Goal: Understand process/instructions

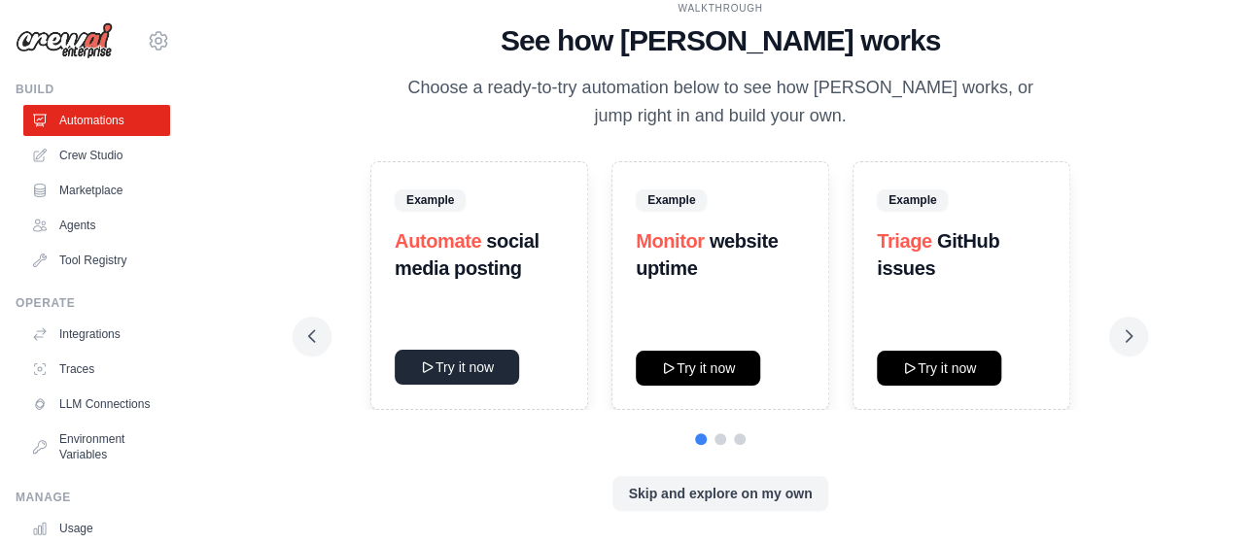
click at [432, 364] on icon at bounding box center [428, 368] width 16 height 16
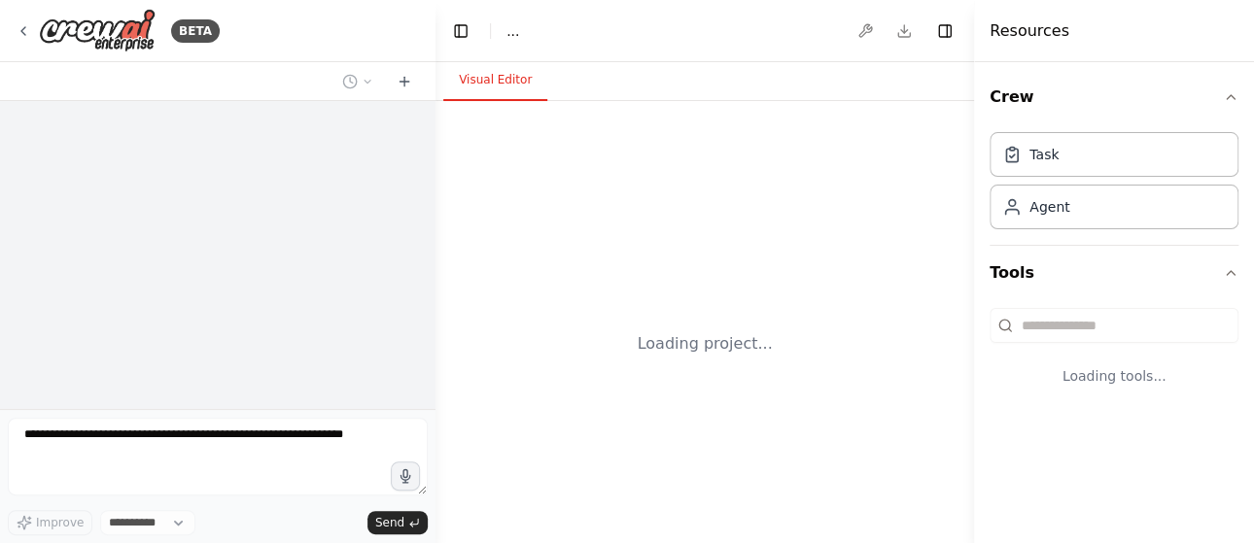
select select "****"
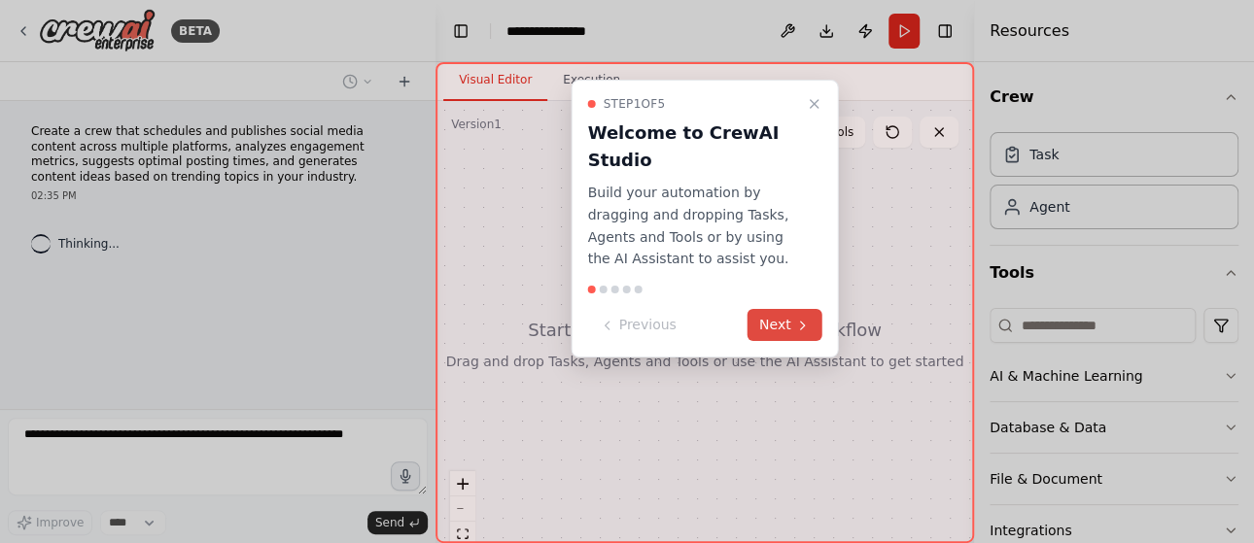
click at [796, 325] on icon at bounding box center [803, 326] width 16 height 16
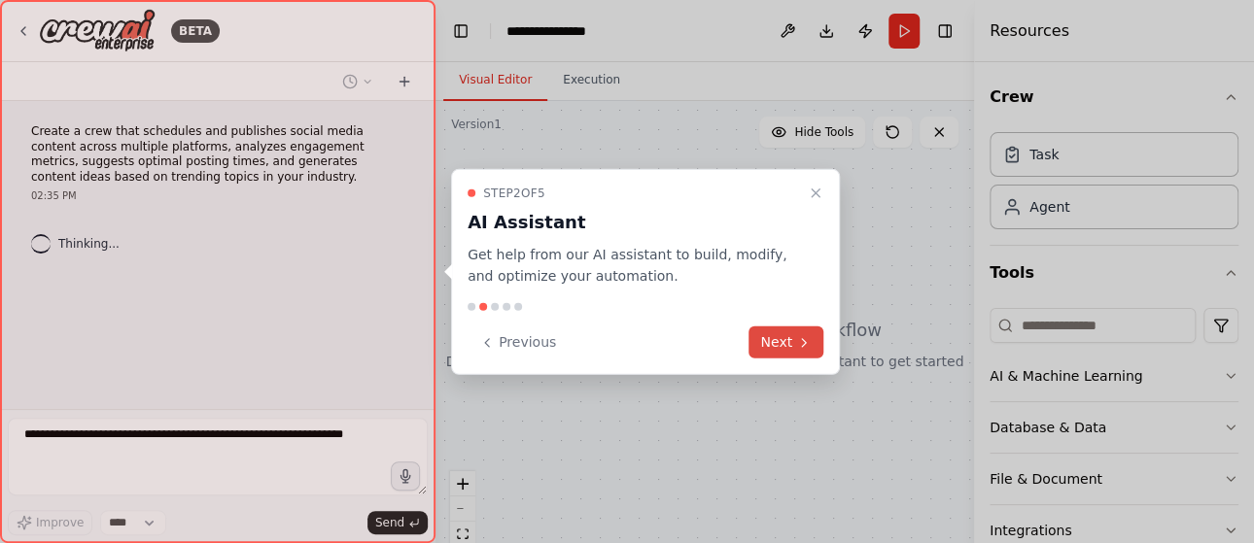
click at [785, 337] on button "Next" at bounding box center [785, 343] width 75 height 32
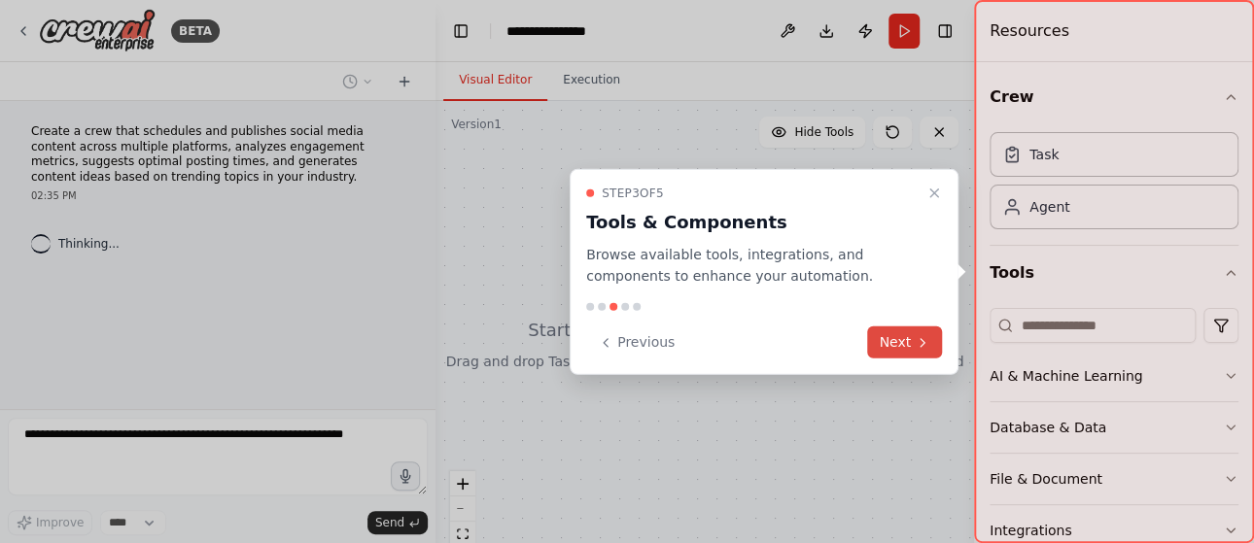
click at [900, 337] on button "Next" at bounding box center [904, 343] width 75 height 32
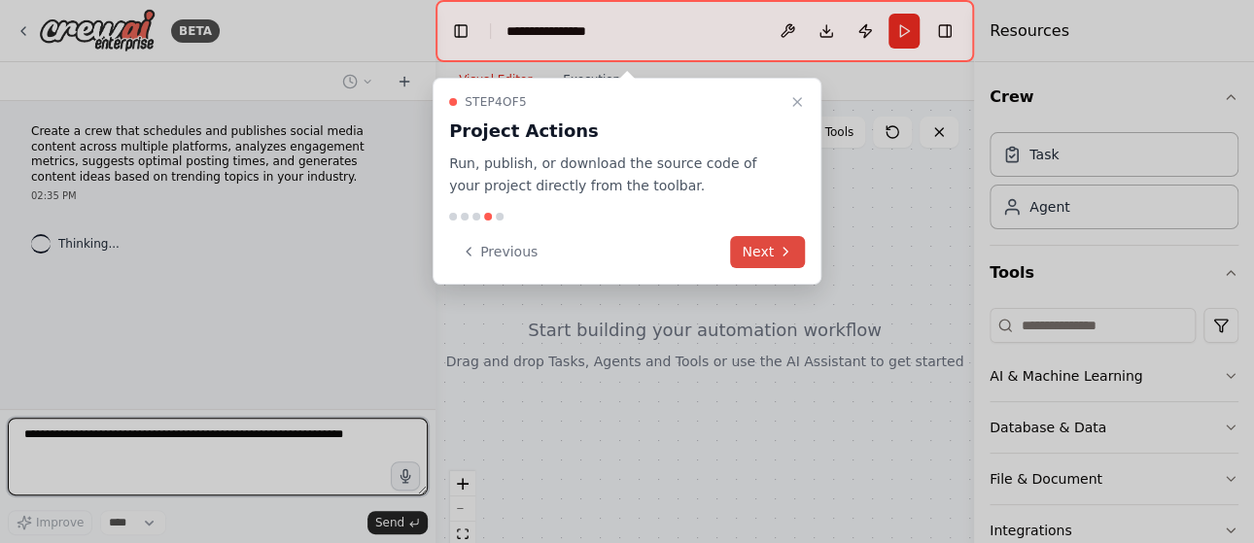
click at [785, 239] on button "Next" at bounding box center [767, 252] width 75 height 32
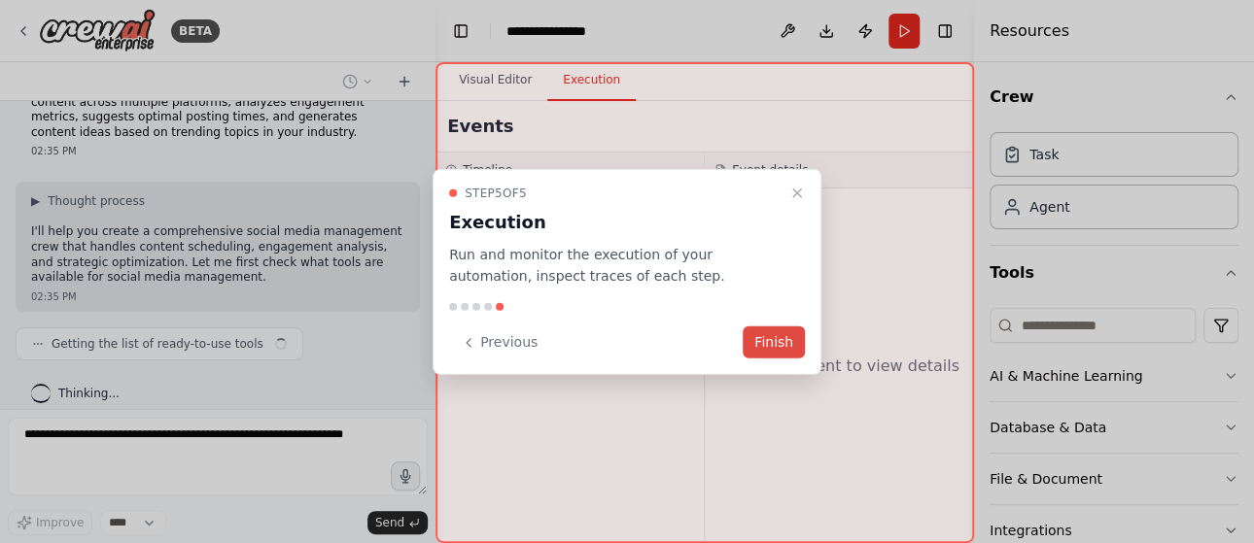
scroll to position [59, 0]
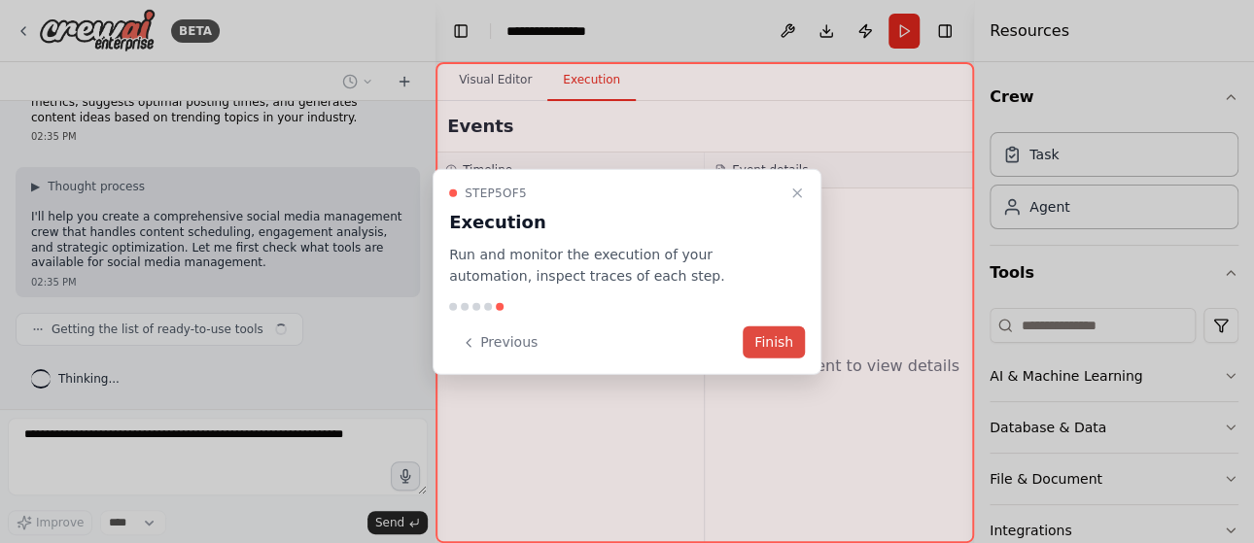
click at [778, 333] on button "Finish" at bounding box center [774, 343] width 62 height 32
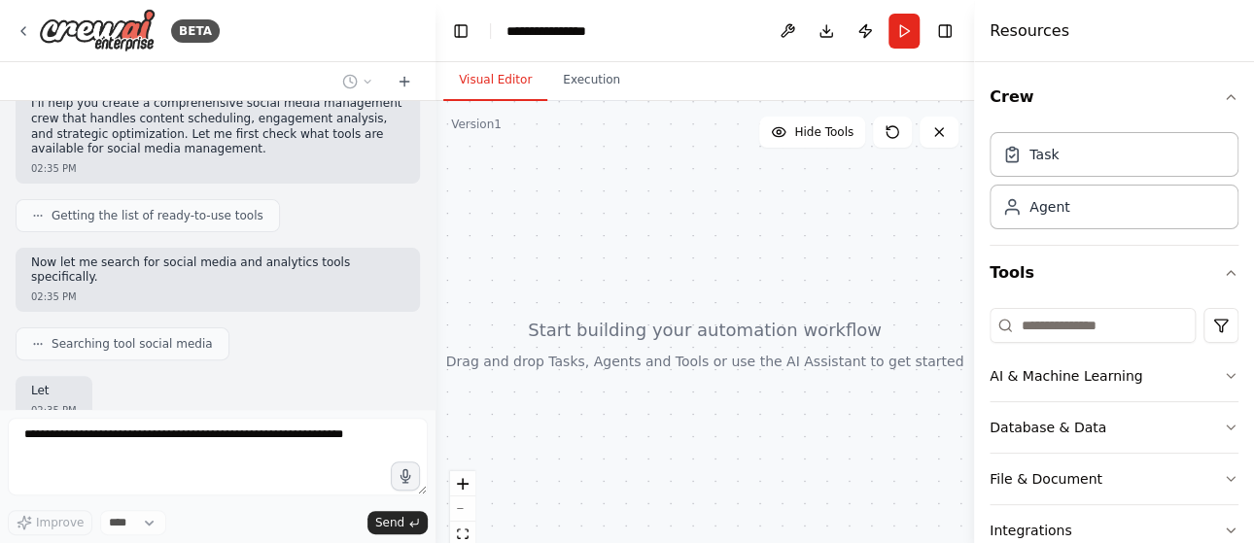
scroll to position [286, 0]
